Goal: Information Seeking & Learning: Check status

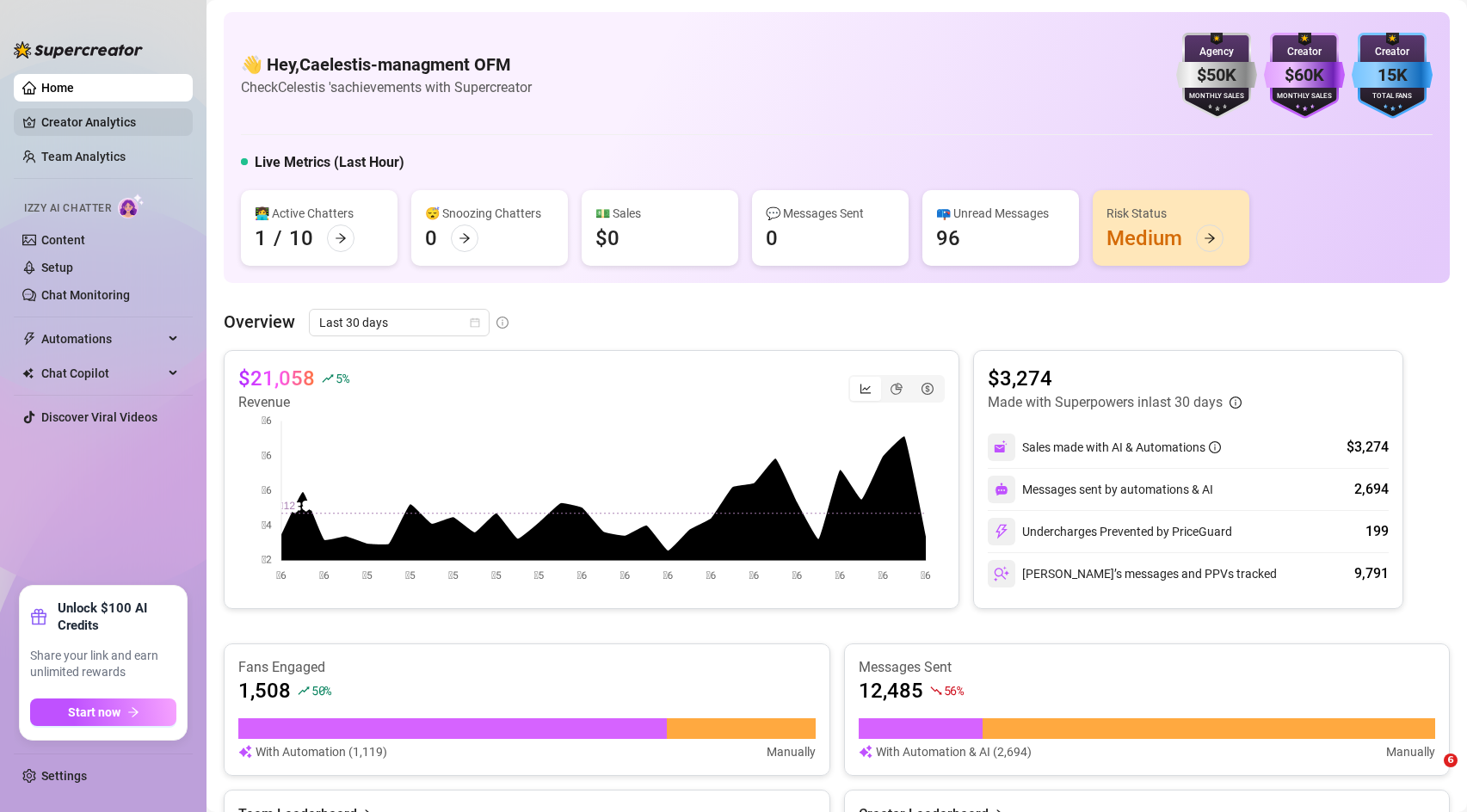
click at [117, 120] on link "Creator Analytics" at bounding box center [110, 122] width 138 height 28
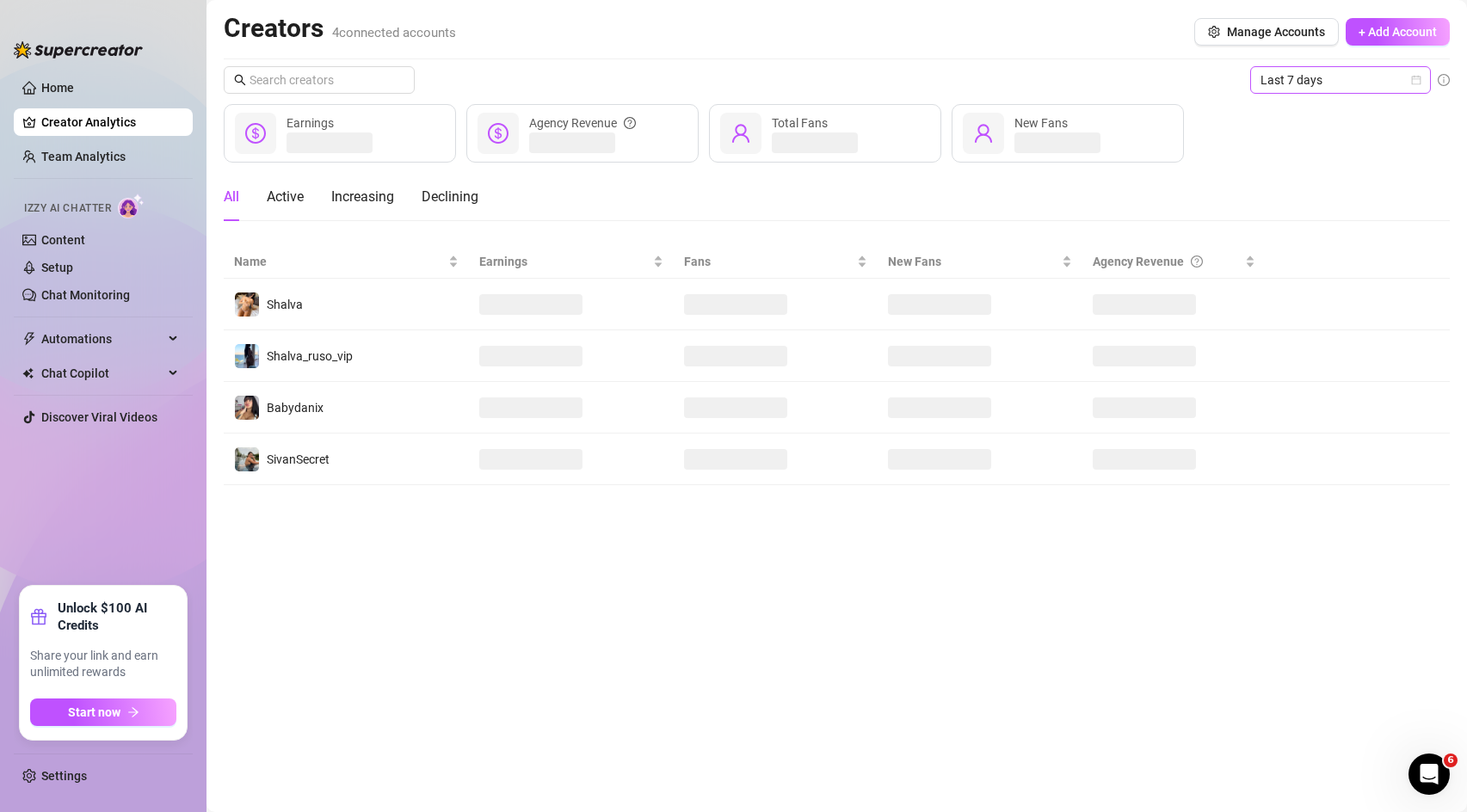
click at [1289, 75] on span "Last 7 days" at bounding box center [1341, 80] width 160 height 26
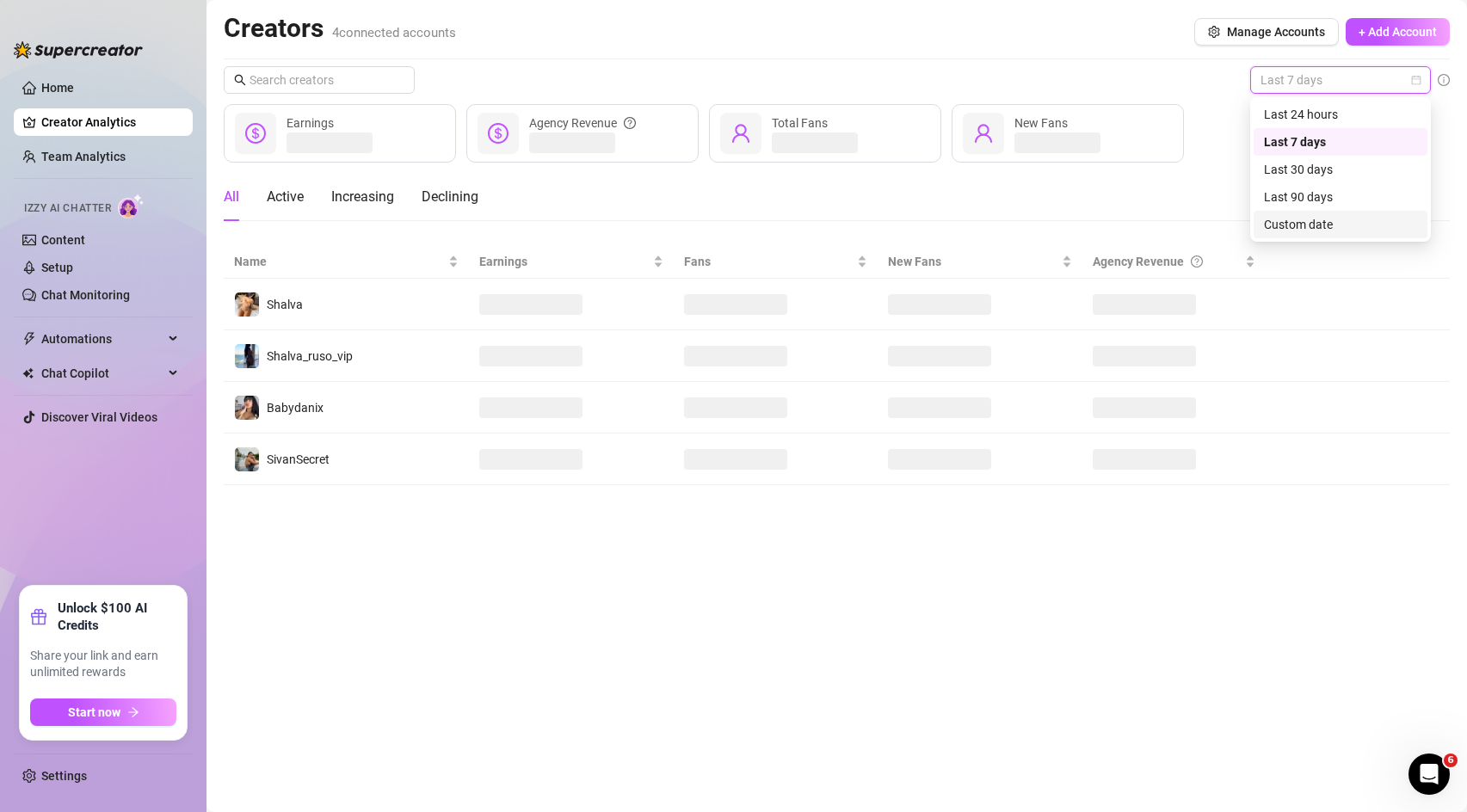
click at [1281, 217] on div "Custom date" at bounding box center [1340, 225] width 153 height 19
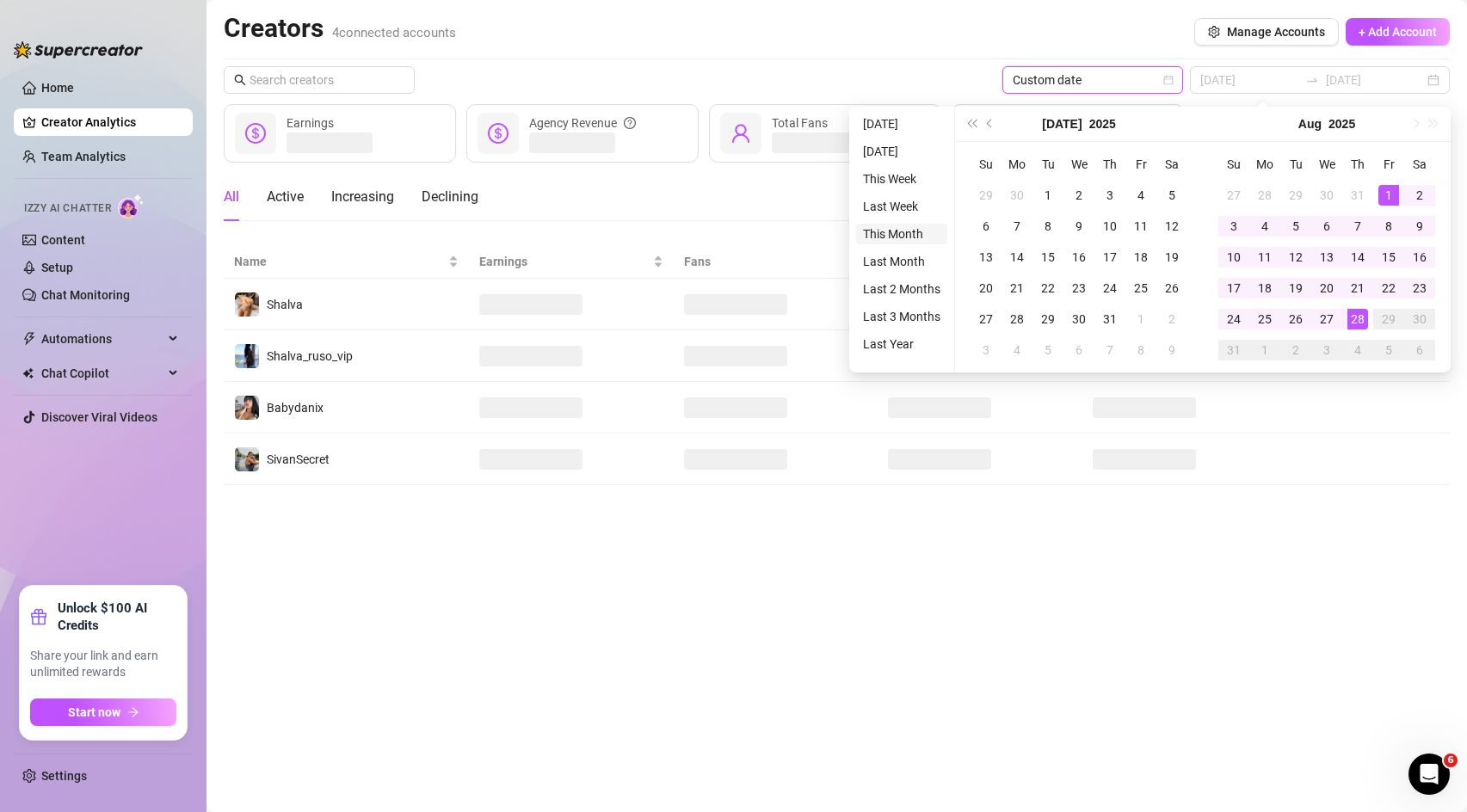
type input "[DATE]"
click at [895, 236] on li "This Month" at bounding box center [902, 234] width 91 height 21
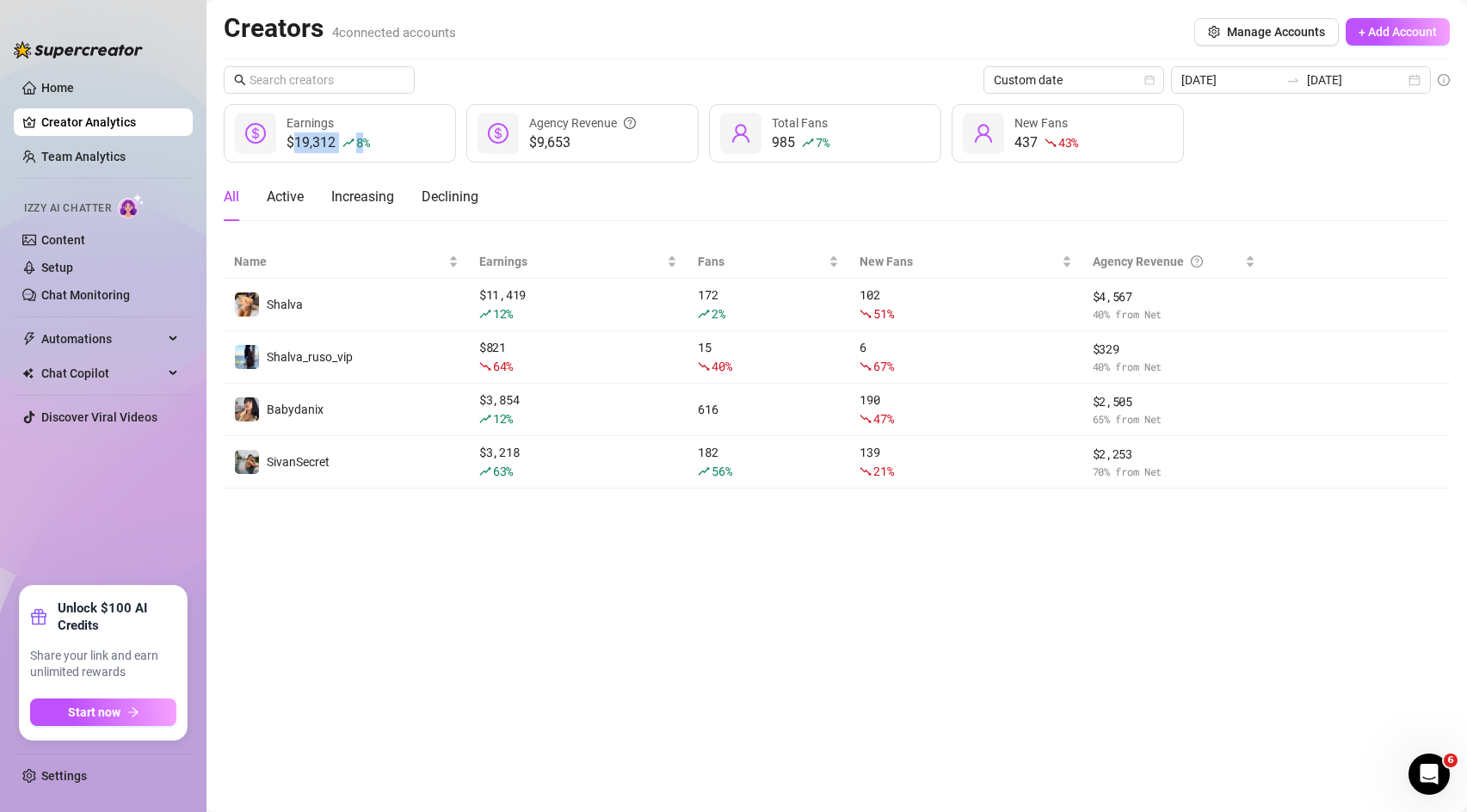
drag, startPoint x: 296, startPoint y: 141, endPoint x: 363, endPoint y: 139, distance: 67.0
click at [363, 139] on div "$19,312 8 %" at bounding box center [327, 143] width 83 height 21
click at [408, 174] on div "All Active Increasing Declining" at bounding box center [351, 197] width 255 height 48
